Goal: Information Seeking & Learning: Learn about a topic

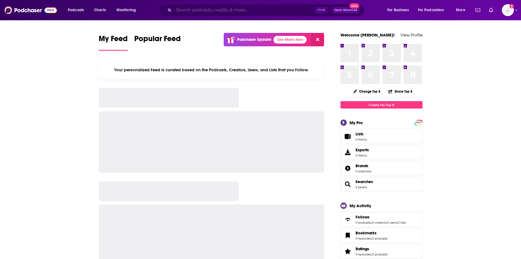
click at [177, 8] on input "Search podcasts, credits, & more..." at bounding box center [244, 10] width 141 height 9
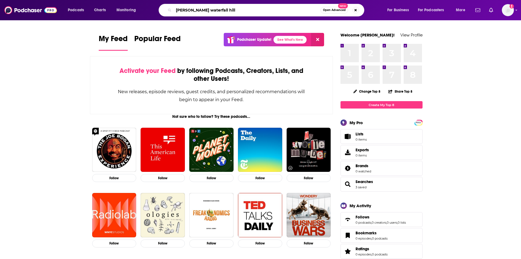
type input "[PERSON_NAME] waterfall hill"
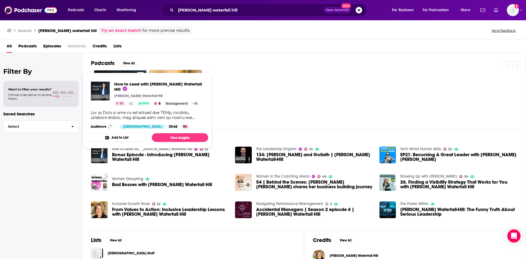
click at [154, 151] on link "How to Lead with [PERSON_NAME] Waterfall Hill" at bounding box center [152, 148] width 80 height 5
